Goal: Check status: Check status

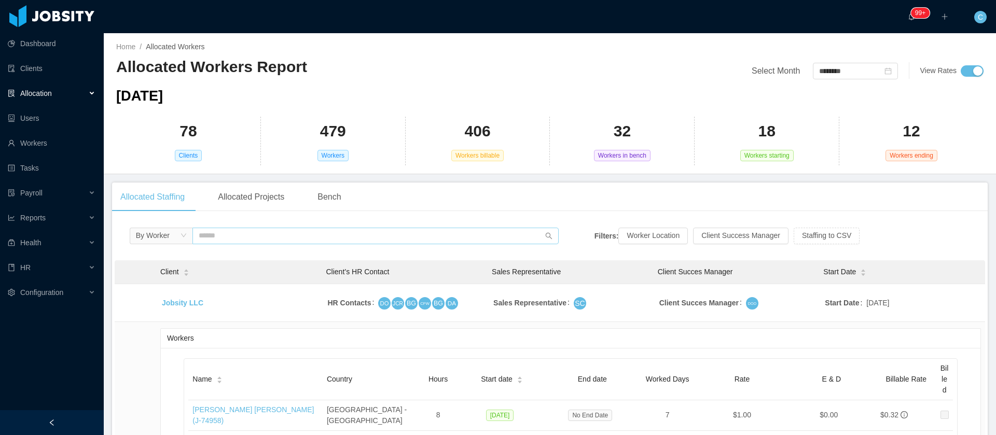
scroll to position [16129, 0]
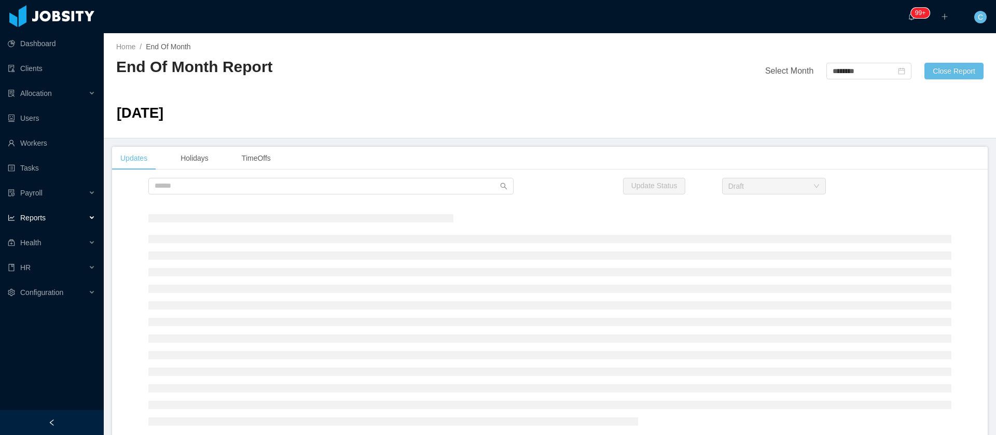
click at [869, 25] on div "··· 99+ ··· ··· C ···" at bounding box center [498, 16] width 998 height 33
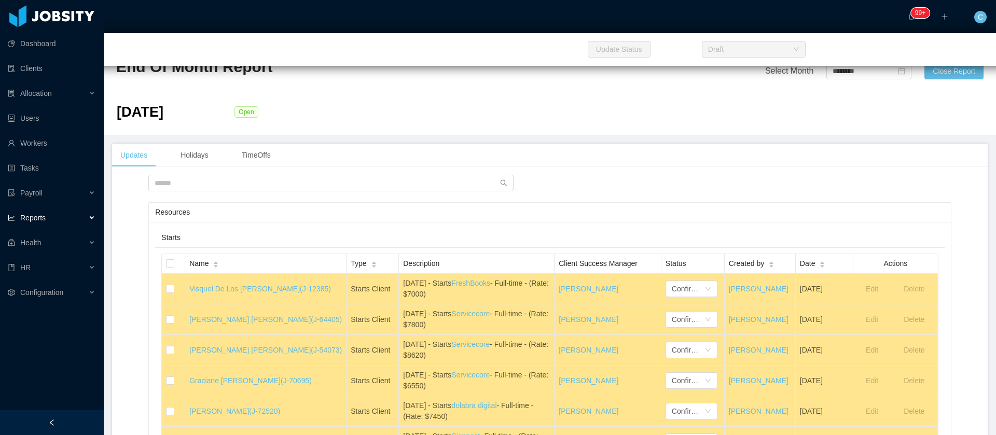
scroll to position [22364, 0]
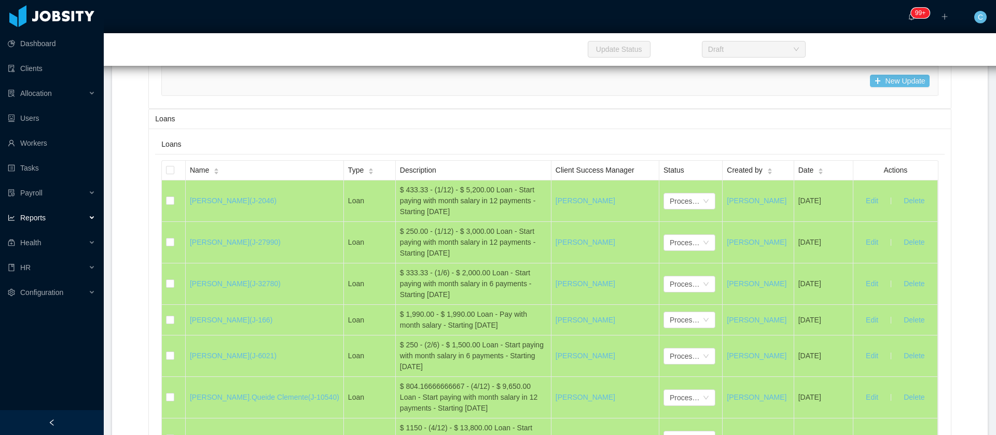
click at [686, 59] on div "Draft" at bounding box center [702, 51] width 33 height 16
click at [664, 176] on li "Confirmed" at bounding box center [667, 173] width 52 height 17
